Goal: Share content

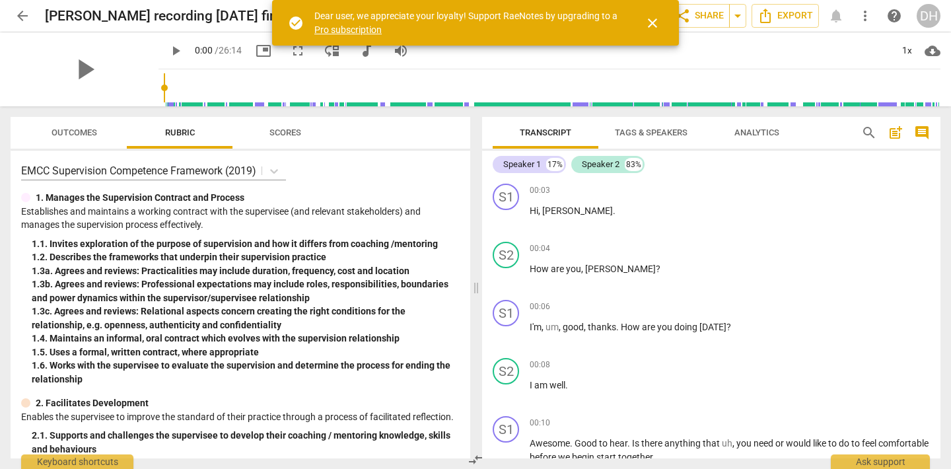
click at [652, 22] on span "close" at bounding box center [652, 23] width 16 height 16
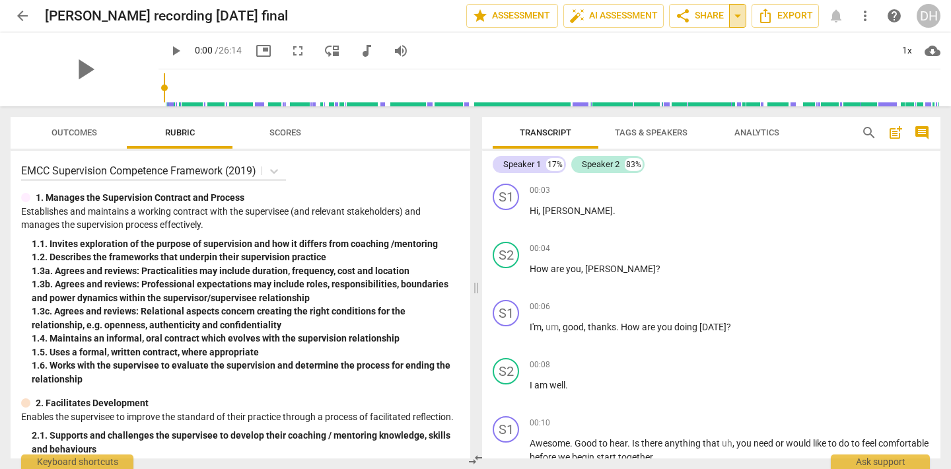
click at [737, 17] on span "arrow_drop_down" at bounding box center [737, 16] width 16 height 16
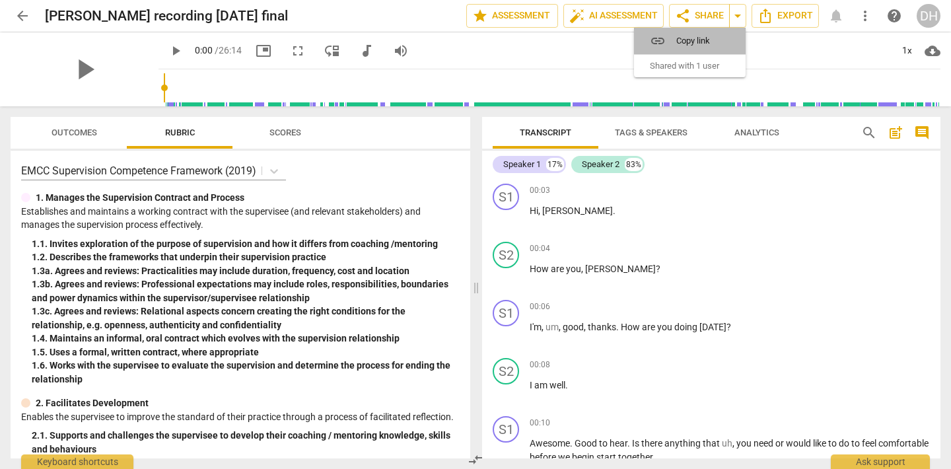
click at [694, 40] on span "Copy link" at bounding box center [697, 40] width 43 height 13
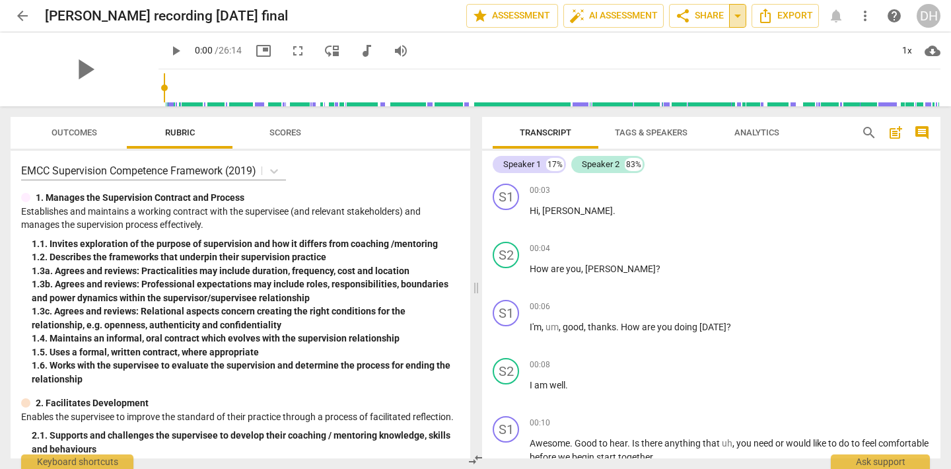
click at [735, 18] on span "arrow_drop_down" at bounding box center [737, 16] width 16 height 16
click at [682, 15] on span "share" at bounding box center [683, 16] width 16 height 16
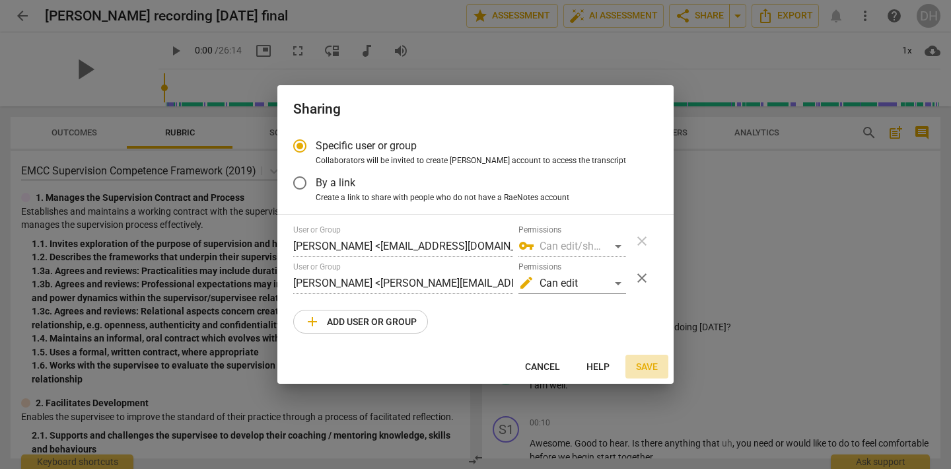
click at [644, 364] on span "Save" at bounding box center [647, 366] width 22 height 13
radio input "false"
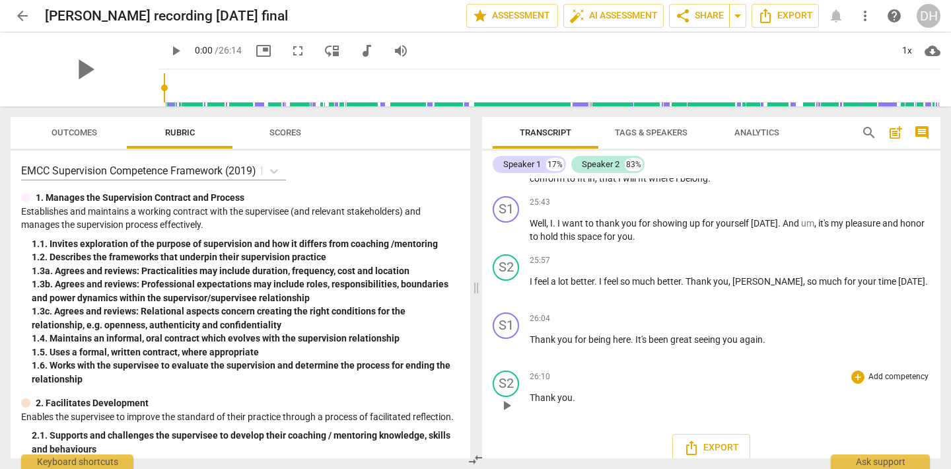
scroll to position [5293, 0]
click at [706, 440] on span "Export" at bounding box center [710, 448] width 55 height 16
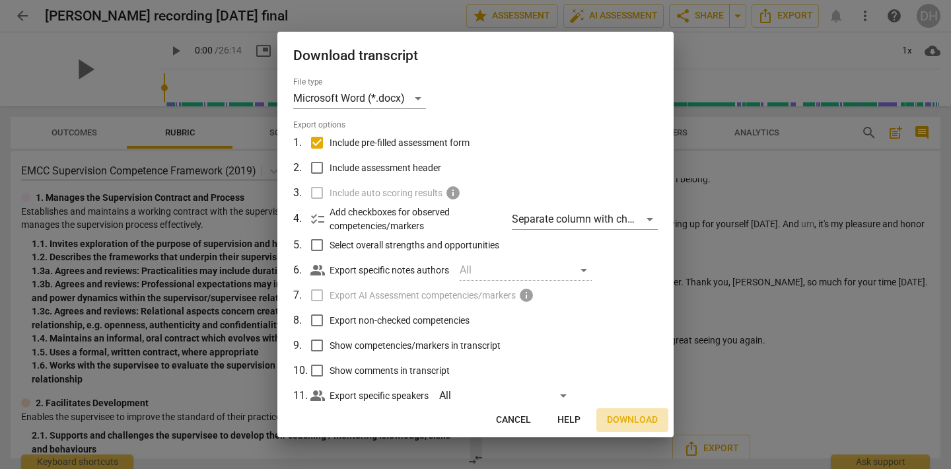
click at [638, 418] on span "Download" at bounding box center [632, 419] width 51 height 13
